Goal: Check status: Check status

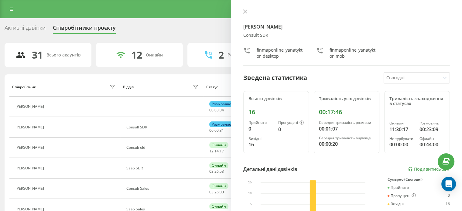
drag, startPoint x: 242, startPoint y: 9, endPoint x: 218, endPoint y: 33, distance: 34.6
click at [243, 9] on button at bounding box center [245, 12] width 8 height 6
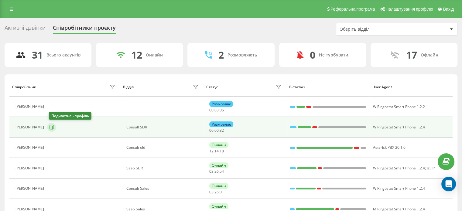
click at [52, 125] on icon at bounding box center [51, 127] width 5 height 5
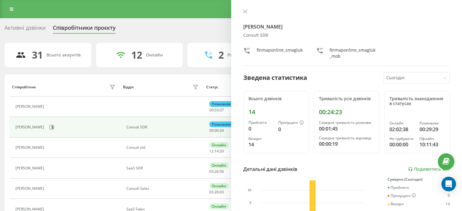
drag, startPoint x: 241, startPoint y: 9, endPoint x: 242, endPoint y: 13, distance: 3.8
click at [242, 9] on button at bounding box center [245, 12] width 8 height 6
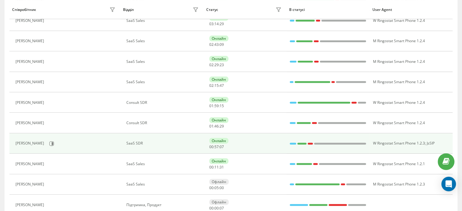
scroll to position [214, 0]
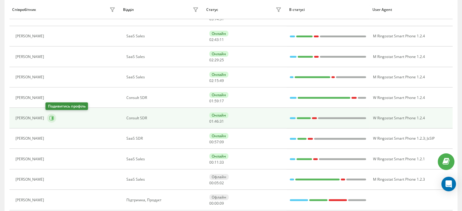
click at [51, 117] on icon at bounding box center [51, 118] width 5 height 5
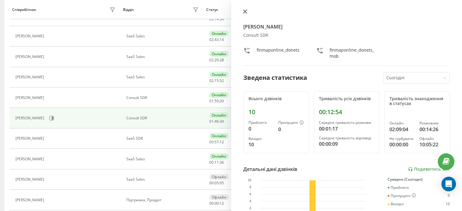
click at [247, 12] on button at bounding box center [245, 12] width 8 height 6
